Goal: Task Accomplishment & Management: Use online tool/utility

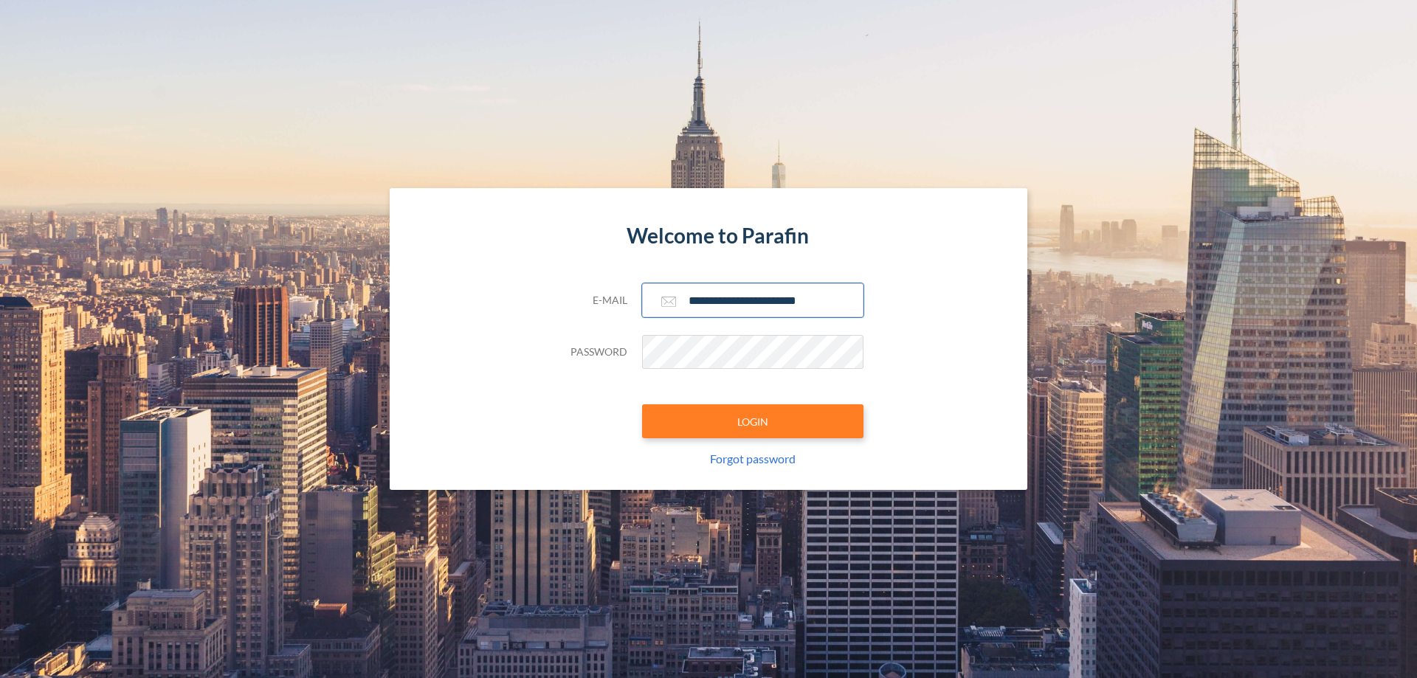
type input "**********"
click at [753, 421] on button "LOGIN" at bounding box center [752, 421] width 221 height 34
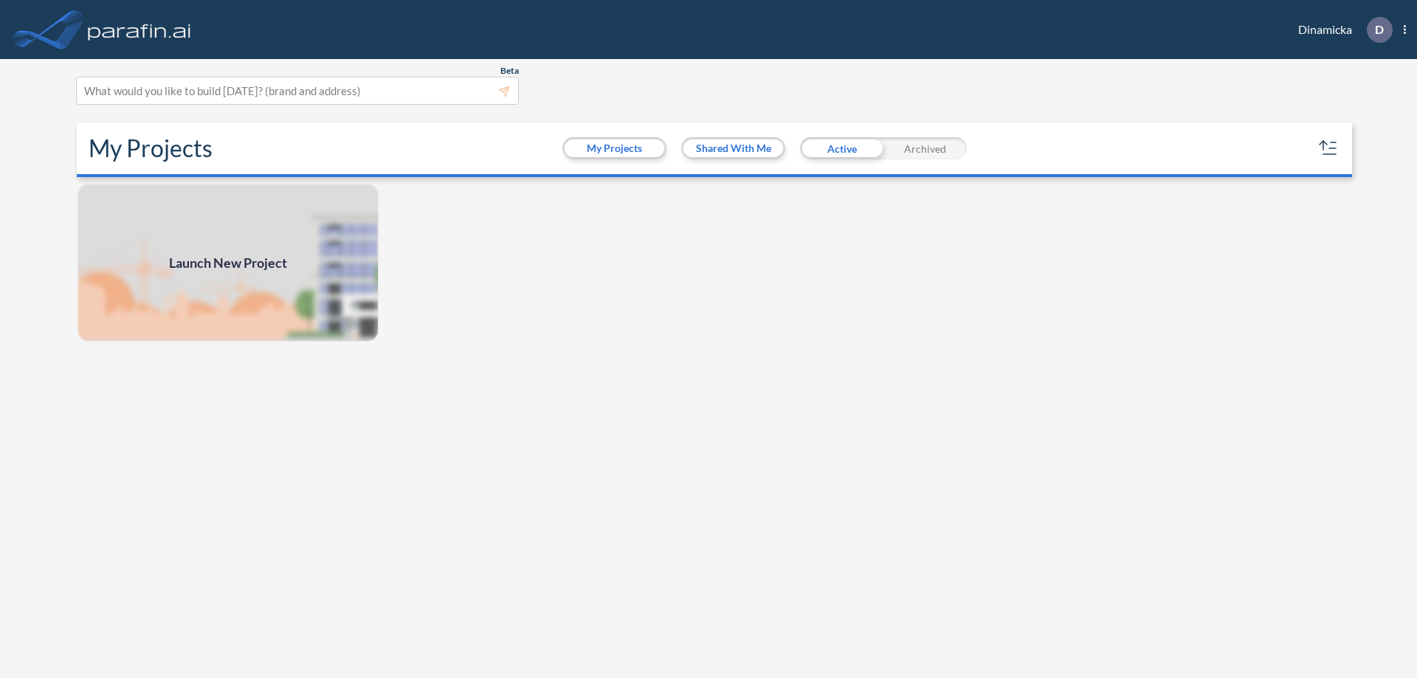
scroll to position [4, 0]
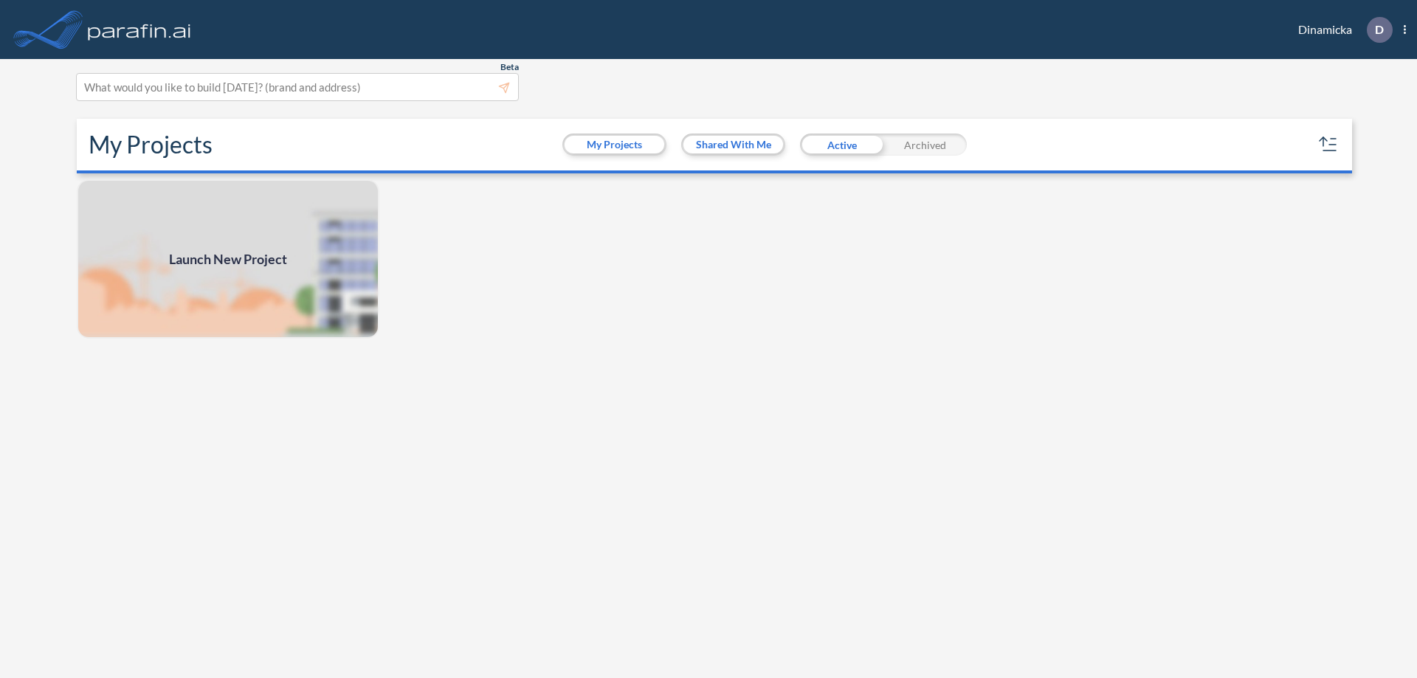
click at [228, 259] on span "Launch New Project" at bounding box center [228, 259] width 118 height 20
